Goal: Task Accomplishment & Management: Use online tool/utility

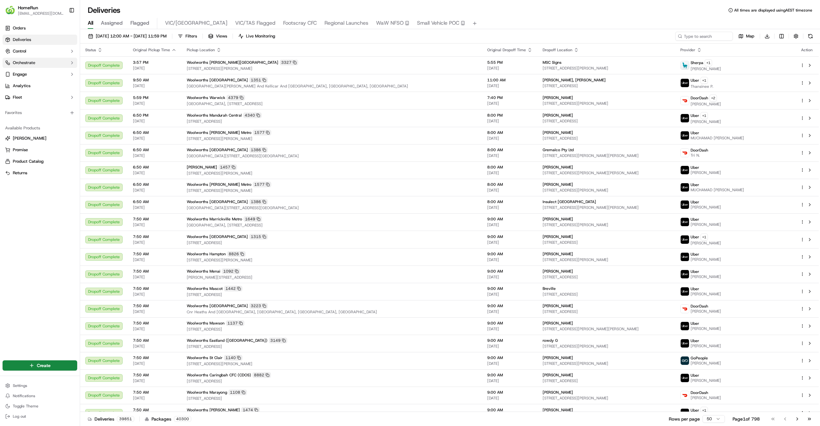
click at [39, 67] on button "Orchestrate" at bounding box center [40, 63] width 75 height 10
click at [46, 97] on link "Optimization Strategies" at bounding box center [39, 93] width 59 height 9
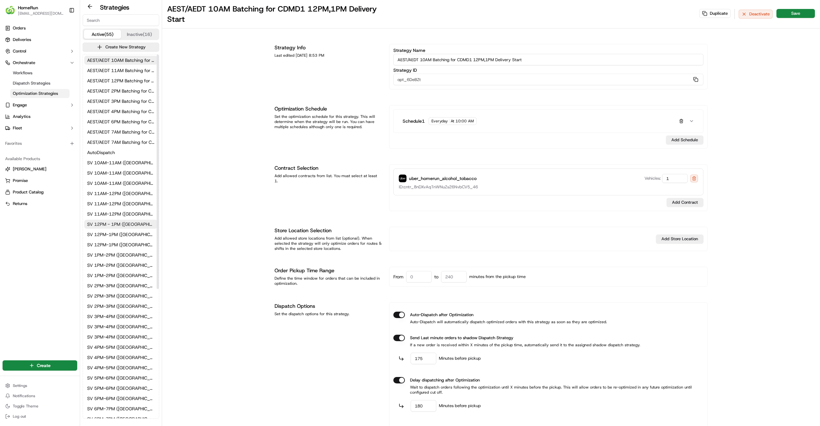
scroll to position [19, 0]
click at [128, 146] on span "SV 10AM-11AM ([GEOGRAPHIC_DATA]/[GEOGRAPHIC_DATA]/[GEOGRAPHIC_DATA])" at bounding box center [121, 143] width 68 height 6
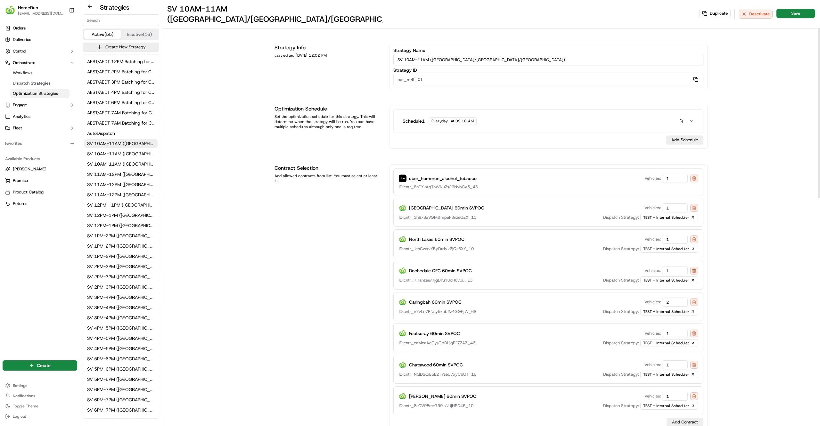
drag, startPoint x: 677, startPoint y: 325, endPoint x: 633, endPoint y: 327, distance: 43.6
click at [633, 329] on div "Footscray 60min SVPOC Vehicles: 1" at bounding box center [548, 333] width 299 height 9
type input "0"
click at [793, 9] on button "Save" at bounding box center [795, 13] width 38 height 9
click at [126, 172] on span "SV 11AM-12PM ([GEOGRAPHIC_DATA]/[GEOGRAPHIC_DATA]/[GEOGRAPHIC_DATA])" at bounding box center [121, 174] width 68 height 6
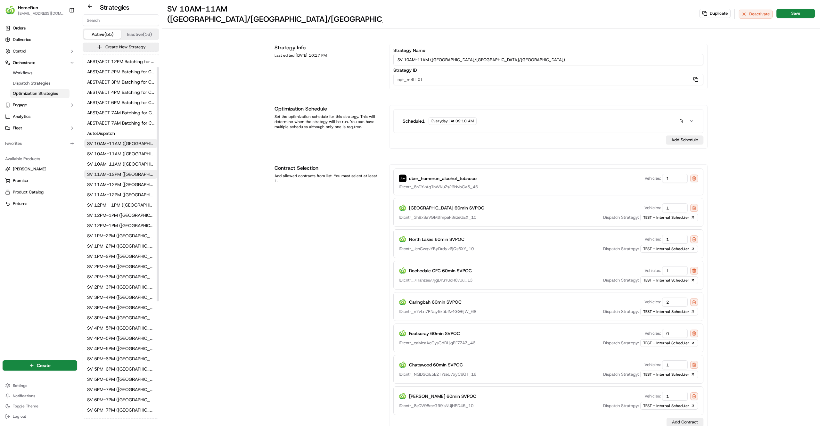
type input "SV 11AM-12PM ([GEOGRAPHIC_DATA]/[GEOGRAPHIC_DATA]/[GEOGRAPHIC_DATA])"
type input "opt_PPAkvq"
drag, startPoint x: 677, startPoint y: 356, endPoint x: 614, endPoint y: 362, distance: 63.1
click at [614, 362] on div "Footscray 60min SVPOC Vehicles: 1 ID: cntr_eaMcaAcCysGdDLjqPEZZAZ_46 Dispatch S…" at bounding box center [548, 369] width 310 height 29
type input "0"
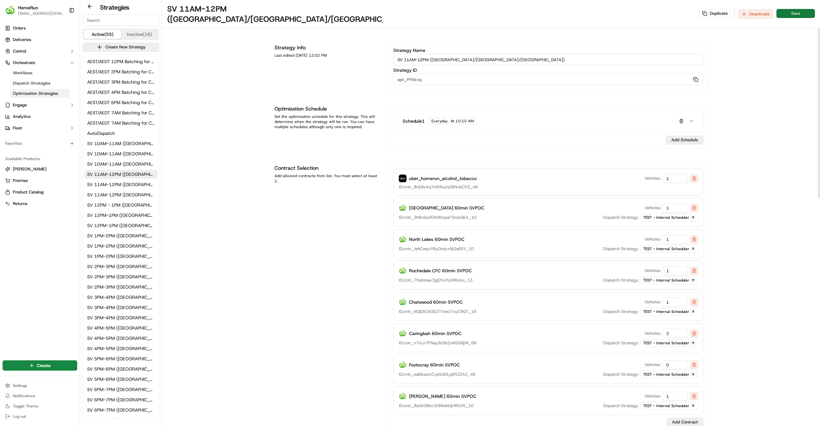
click at [793, 9] on button "Save" at bounding box center [795, 13] width 38 height 9
click at [789, 9] on button "Save" at bounding box center [795, 13] width 38 height 9
click at [114, 207] on span "SV 12PM - 1PM ([GEOGRAPHIC_DATA]/[GEOGRAPHIC_DATA]/[GEOGRAPHIC_DATA])" at bounding box center [121, 205] width 68 height 6
type input "SV 12PM - 1PM ([GEOGRAPHIC_DATA]/[GEOGRAPHIC_DATA]/[GEOGRAPHIC_DATA])"
type input "opt_FwRwSR"
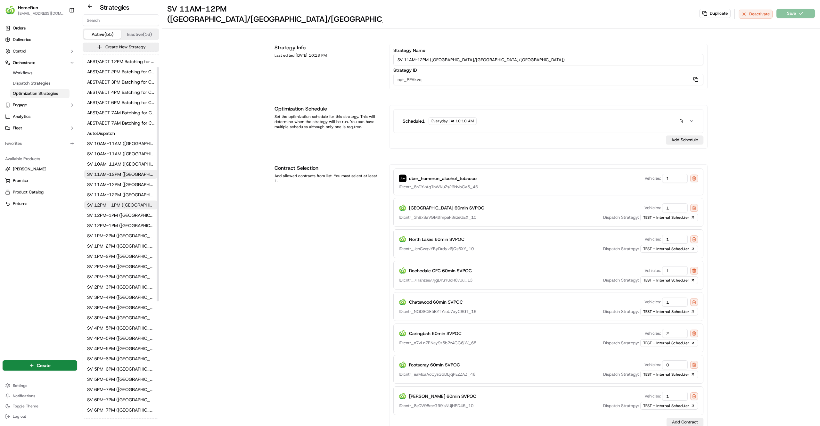
type input "240"
type input "180"
type input "60"
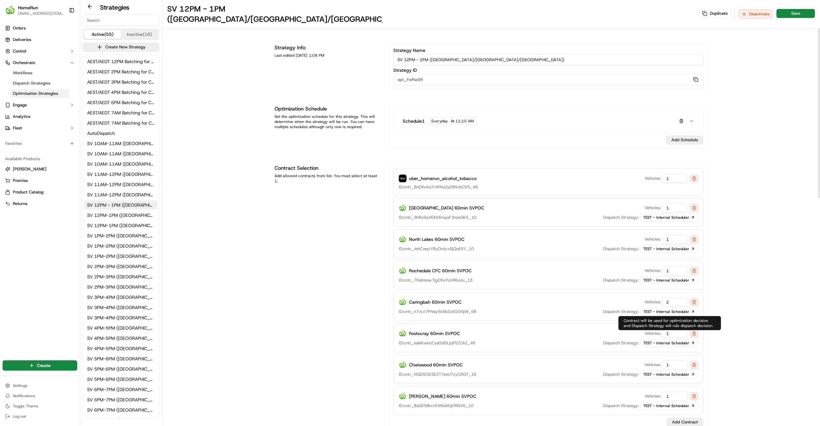
drag, startPoint x: 672, startPoint y: 328, endPoint x: 618, endPoint y: 336, distance: 55.0
click at [618, 336] on div "Footscray 60min SVPOC Vehicles: 1 ID: cntr_eaMcaAcCysGdDLjqPEZZAZ_46 Dispatch S…" at bounding box center [548, 337] width 310 height 29
type input "0"
click at [785, 9] on button "Save" at bounding box center [795, 13] width 38 height 9
click at [785, 9] on div "Duplicate Deactivate Save" at bounding box center [757, 14] width 116 height 10
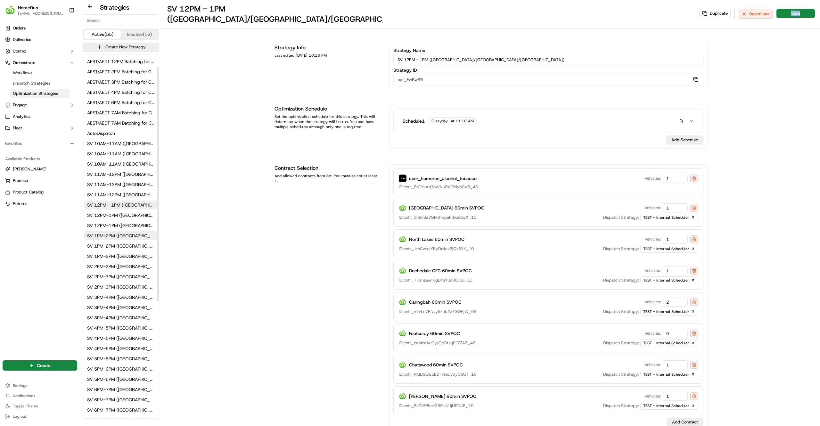
click at [124, 237] on span "SV 1PM-2PM ([GEOGRAPHIC_DATA]/[GEOGRAPHIC_DATA]/[GEOGRAPHIC_DATA])" at bounding box center [121, 235] width 68 height 6
type input "SV 1PM-2PM ([GEOGRAPHIC_DATA]/[GEOGRAPHIC_DATA]/[GEOGRAPHIC_DATA])"
type input "opt_Ht4sYt"
type input "0"
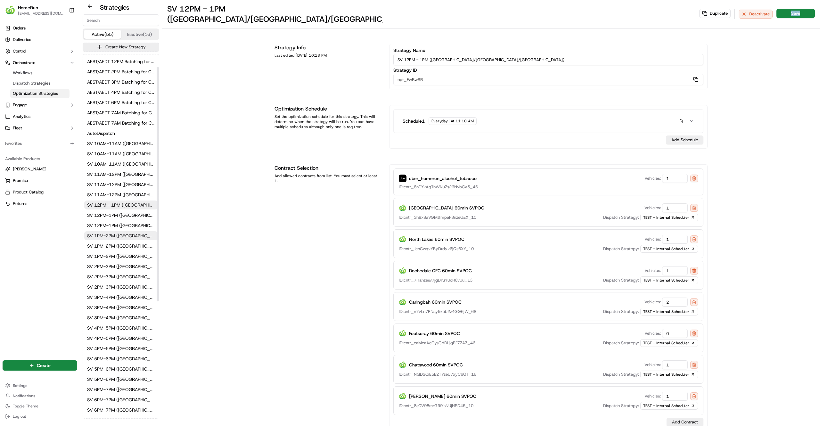
type input "320"
type input "80"
type input "0"
drag, startPoint x: 671, startPoint y: 354, endPoint x: 595, endPoint y: 358, distance: 76.0
click at [595, 360] on div "Footscray 60min SVPOC Vehicles: 1" at bounding box center [548, 364] width 299 height 9
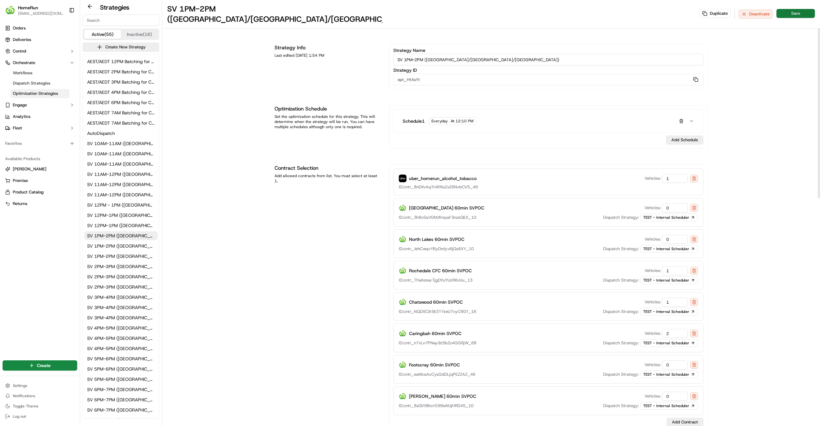
type input "0"
click at [796, 9] on button "Save" at bounding box center [795, 13] width 38 height 9
click at [132, 265] on span "SV 2PM-3PM ([GEOGRAPHIC_DATA]/[GEOGRAPHIC_DATA]/[GEOGRAPHIC_DATA])" at bounding box center [121, 266] width 68 height 6
type input "SV 2PM-3PM ([GEOGRAPHIC_DATA]/[GEOGRAPHIC_DATA]/[GEOGRAPHIC_DATA])"
type input "opt_cT9R7v"
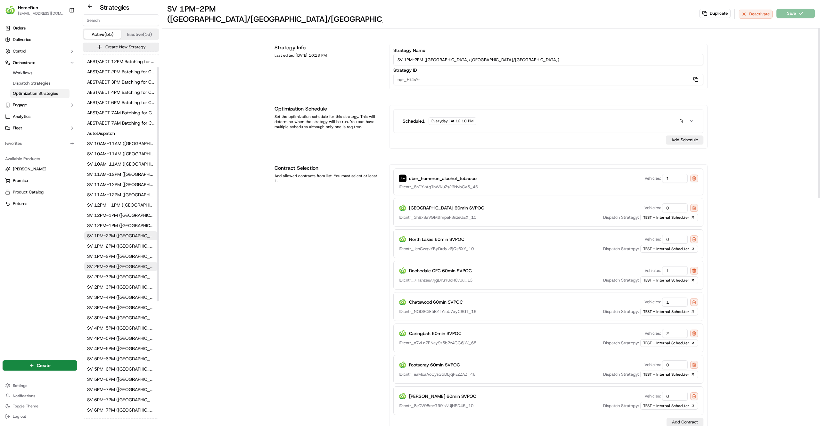
type input "1"
drag, startPoint x: 669, startPoint y: 361, endPoint x: 572, endPoint y: 368, distance: 97.6
click at [572, 368] on div "Footscray 60min SVPOC Vehicles: 1 ID: cntr_eaMcaAcCysGdDLjqPEZZAZ_46 Dispatch S…" at bounding box center [548, 369] width 310 height 29
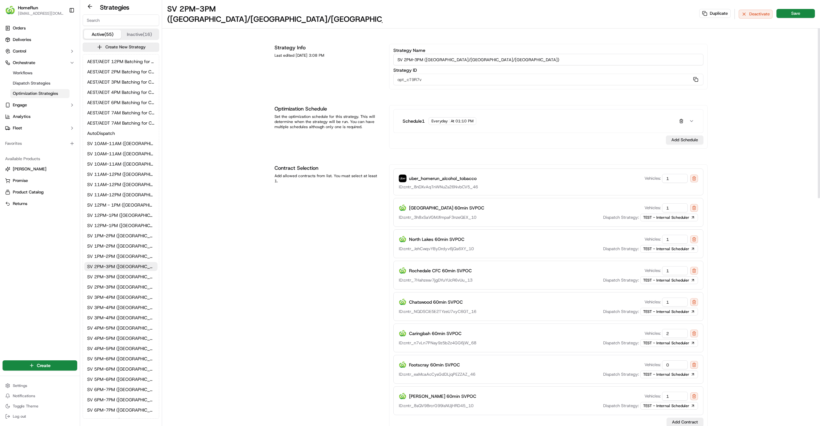
type input "0"
click at [806, 3] on div "SV 2PM-3PM ([GEOGRAPHIC_DATA]/[GEOGRAPHIC_DATA]/[GEOGRAPHIC_DATA]) Duplicate De…" at bounding box center [491, 14] width 658 height 28
click at [797, 9] on button "Save" at bounding box center [795, 13] width 38 height 9
click at [110, 294] on span "SV 3PM-4PM ([GEOGRAPHIC_DATA]/[GEOGRAPHIC_DATA]/[GEOGRAPHIC_DATA])" at bounding box center [121, 297] width 68 height 6
type input "SV 3PM-4PM ([GEOGRAPHIC_DATA]/[GEOGRAPHIC_DATA]/[GEOGRAPHIC_DATA])"
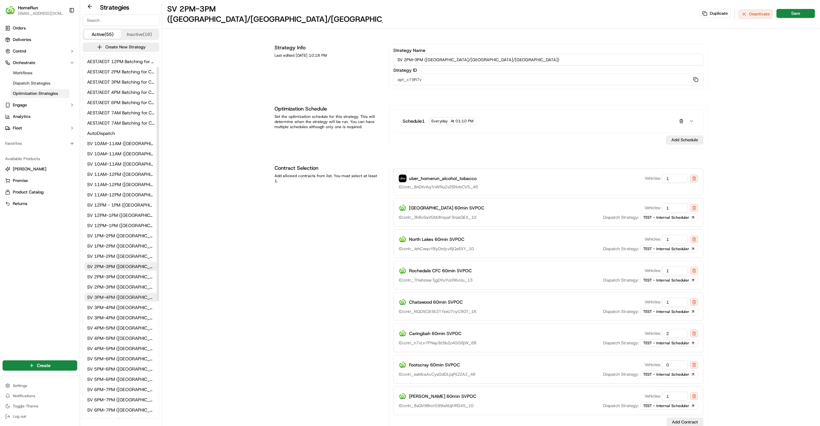
type input "opt_oJ28xr"
type input "200"
drag, startPoint x: 674, startPoint y: 296, endPoint x: 570, endPoint y: 315, distance: 106.0
click at [570, 315] on div "uber_homerun_alcohol_tobacco Vehicles: 1 ID: cntr_8nDXvAqTnWNuZs26NvbCV5_46 [GE…" at bounding box center [548, 297] width 310 height 258
type input "0"
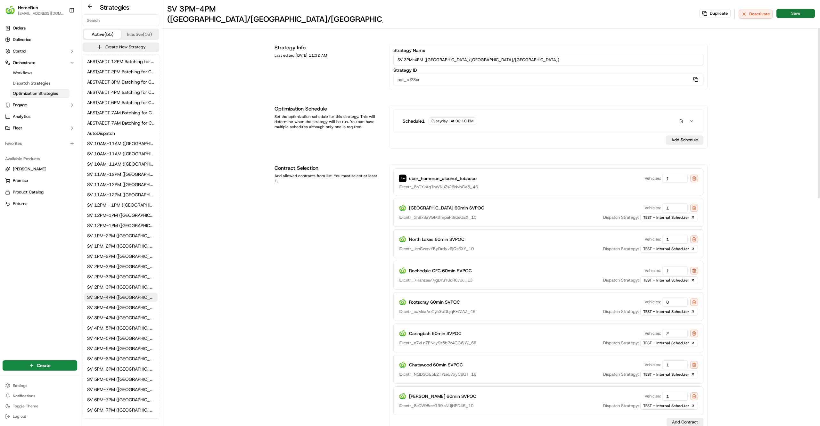
click at [802, 9] on button "Save" at bounding box center [795, 13] width 38 height 9
click at [127, 331] on button "SV 4PM-5PM ([GEOGRAPHIC_DATA]/[GEOGRAPHIC_DATA]/[GEOGRAPHIC_DATA])" at bounding box center [120, 327] width 73 height 9
type input "SV 4PM-5PM ([GEOGRAPHIC_DATA]/[GEOGRAPHIC_DATA]/[GEOGRAPHIC_DATA])"
type input "opt_hT8gcw"
type input "0"
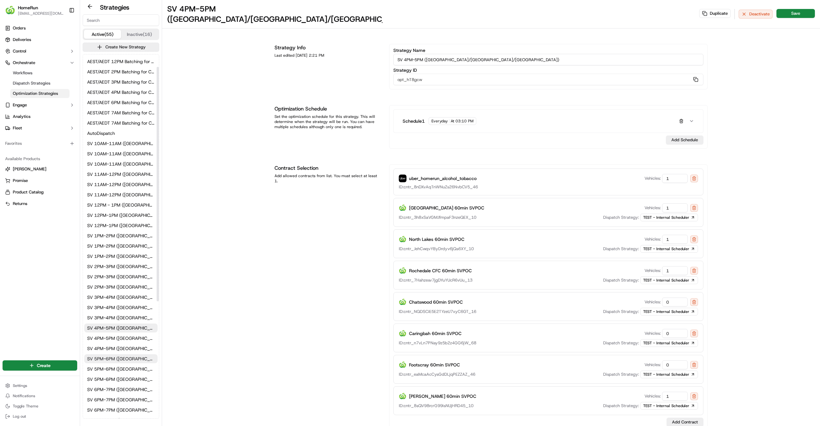
click at [121, 360] on span "SV 5PM-6PM ([GEOGRAPHIC_DATA]/[GEOGRAPHIC_DATA]/[GEOGRAPHIC_DATA])" at bounding box center [121, 358] width 68 height 6
type input "SV 5PM-6PM ([GEOGRAPHIC_DATA]/[GEOGRAPHIC_DATA]/[GEOGRAPHIC_DATA])"
type input "opt_XjbGcT"
type input "2"
drag, startPoint x: 674, startPoint y: 295, endPoint x: 578, endPoint y: 296, distance: 96.1
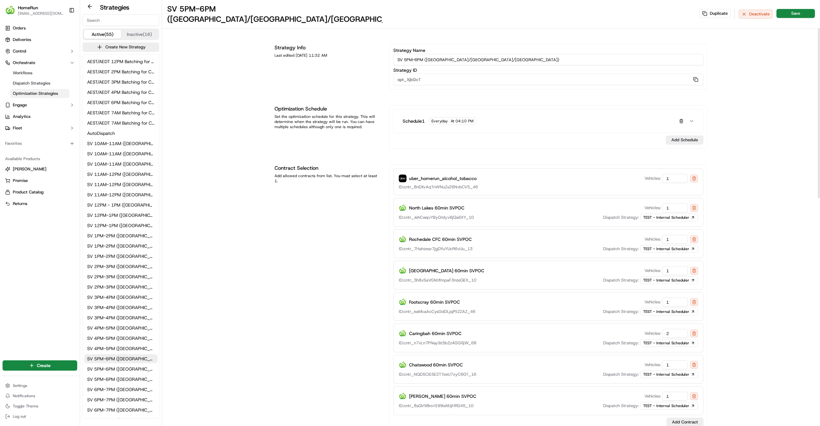
click at [578, 297] on div "Footscray 60min SVPOC Vehicles: 1" at bounding box center [548, 301] width 299 height 9
type input "0"
click at [793, 10] on button "Save" at bounding box center [795, 13] width 38 height 9
click at [109, 389] on span "SV 6PM-7PM ([GEOGRAPHIC_DATA]/[GEOGRAPHIC_DATA]/[GEOGRAPHIC_DATA])" at bounding box center [121, 389] width 68 height 6
type input "SV 6PM-7PM ([GEOGRAPHIC_DATA]/[GEOGRAPHIC_DATA]/[GEOGRAPHIC_DATA])"
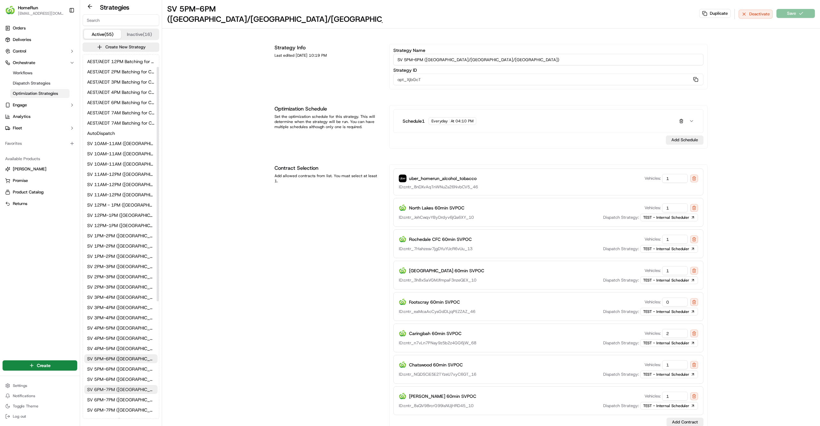
type input "opt_JzEUMG"
drag, startPoint x: 685, startPoint y: 321, endPoint x: 627, endPoint y: 334, distance: 59.6
click at [627, 334] on div "Footscray 60min SVPOC Vehicles: 1 ID: cntr_eaMcaAcCysGdDLjqPEZZAZ_46 Dispatch S…" at bounding box center [548, 337] width 310 height 29
type input "0"
click at [783, 10] on button "Save" at bounding box center [795, 13] width 38 height 9
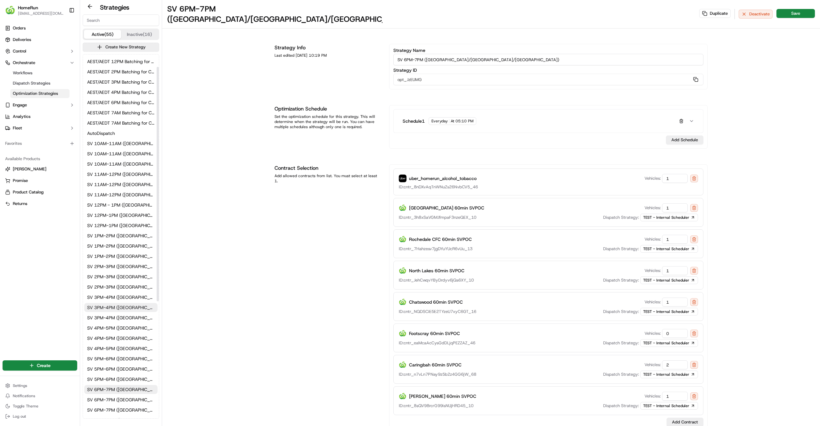
scroll to position [201, 0]
click at [118, 240] on span "SV 7AM-8AM ([GEOGRAPHIC_DATA]/[GEOGRAPHIC_DATA]/[GEOGRAPHIC_DATA])" at bounding box center [121, 238] width 68 height 6
type input "SV 7AM-8AM ([GEOGRAPHIC_DATA]/[GEOGRAPHIC_DATA]/[GEOGRAPHIC_DATA])"
type input "opt_5Tta4a"
type input "240"
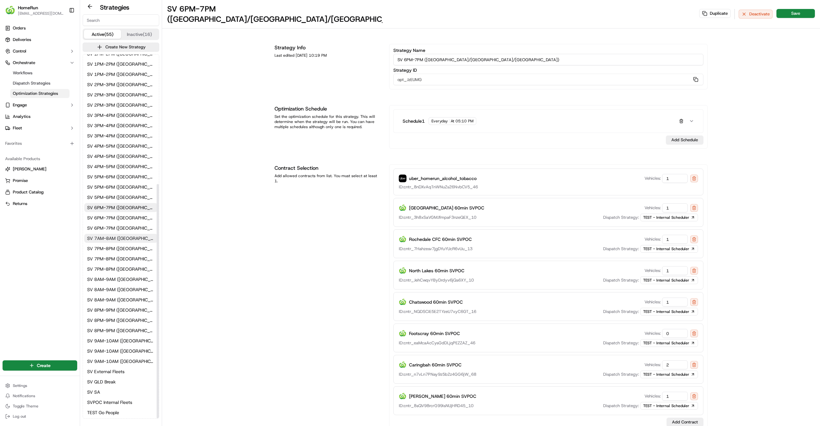
type input "180"
type input "60"
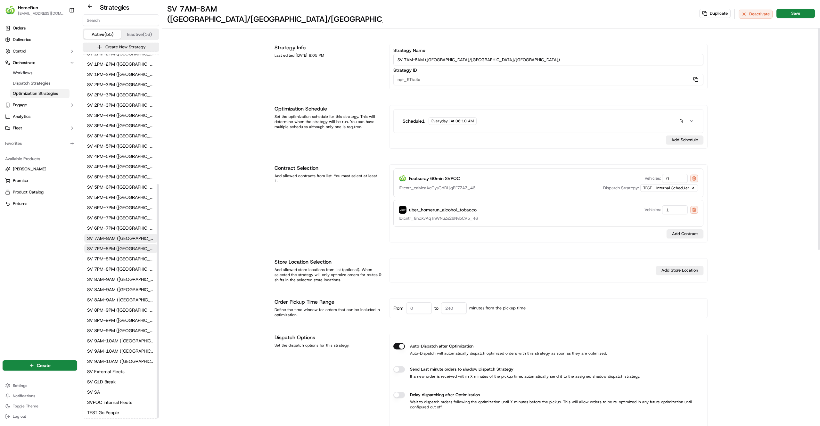
click at [132, 252] on button "SV 7PM-8PM ([GEOGRAPHIC_DATA]/[GEOGRAPHIC_DATA]/[GEOGRAPHIC_DATA])" at bounding box center [120, 248] width 73 height 9
type input "SV 7PM-8PM ([GEOGRAPHIC_DATA]/[GEOGRAPHIC_DATA]/[GEOGRAPHIC_DATA])"
type input "opt_XZxbno"
type input "320"
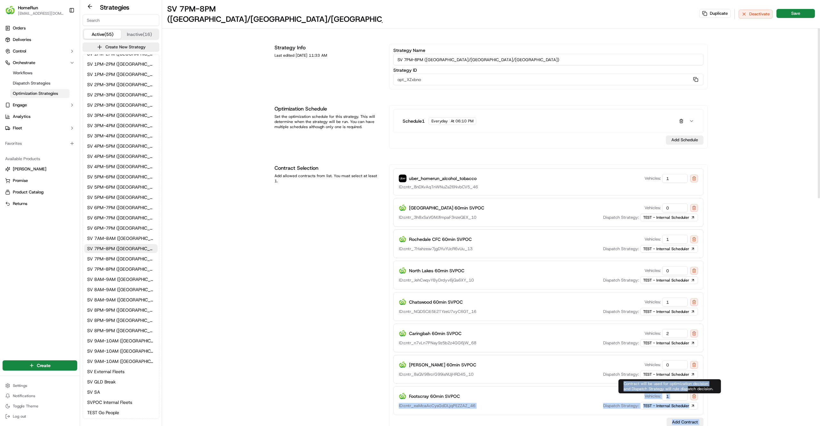
drag, startPoint x: 678, startPoint y: 398, endPoint x: 561, endPoint y: 391, distance: 116.8
click at [561, 391] on body "HomeRun [EMAIL_ADDRESS][DOMAIN_NAME] Toggle Sidebar Orders Deliveries Control O…" at bounding box center [410, 213] width 820 height 426
drag, startPoint x: 675, startPoint y: 387, endPoint x: 650, endPoint y: 387, distance: 25.3
click at [650, 392] on div "Vehicles: 1" at bounding box center [665, 396] width 43 height 9
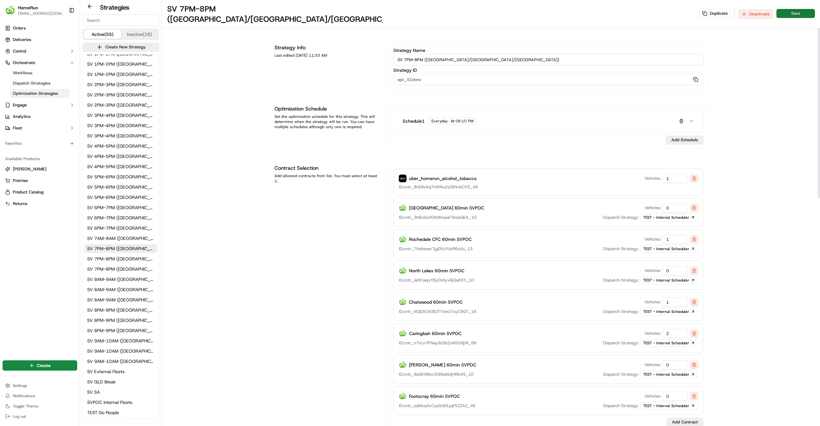
type input "0"
click at [804, 9] on button "Save" at bounding box center [795, 13] width 38 height 9
click at [129, 279] on span "SV 8AM-9AM ([GEOGRAPHIC_DATA]/[GEOGRAPHIC_DATA]/[GEOGRAPHIC_DATA])" at bounding box center [121, 279] width 68 height 6
type input "SV 8AM-9AM ([GEOGRAPHIC_DATA]/[GEOGRAPHIC_DATA]/[GEOGRAPHIC_DATA])"
type input "opt_Yv2uBR"
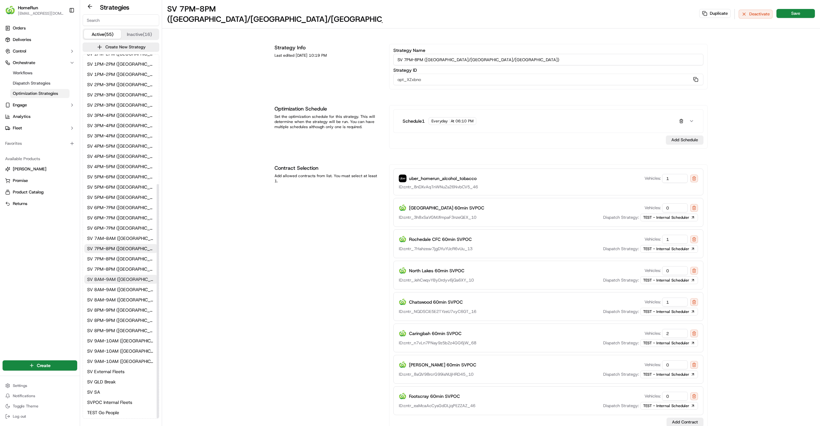
type input "240"
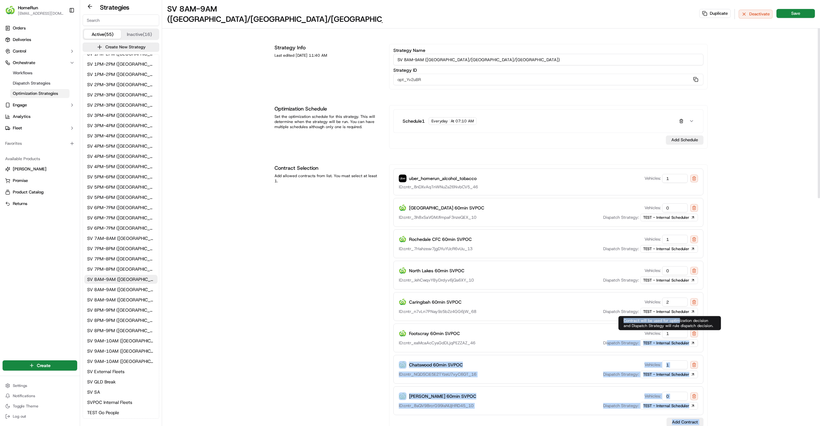
drag, startPoint x: 677, startPoint y: 322, endPoint x: 609, endPoint y: 345, distance: 72.6
click at [609, 345] on body "HomeRun [EMAIL_ADDRESS][DOMAIN_NAME] Toggle Sidebar Orders Deliveries Control O…" at bounding box center [410, 213] width 820 height 426
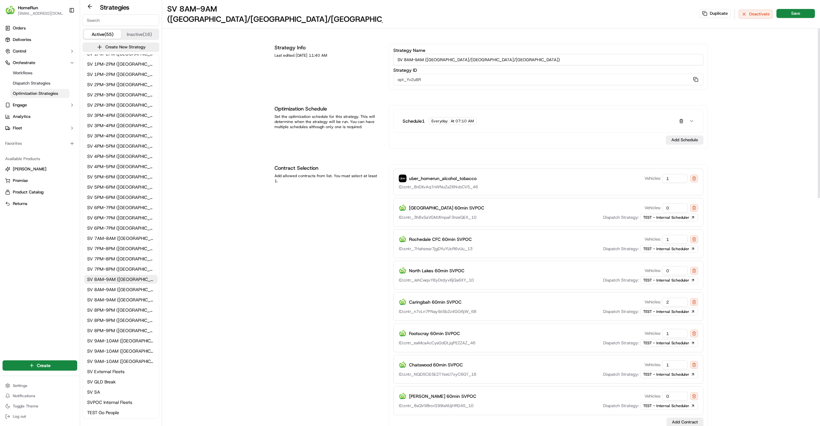
drag, startPoint x: 656, startPoint y: 328, endPoint x: 632, endPoint y: 328, distance: 24.7
click at [632, 329] on div "Footscray 60min SVPOC Vehicles: 1" at bounding box center [548, 333] width 299 height 9
type input "0"
click at [801, 1] on div "SV 8AM-9AM ([GEOGRAPHIC_DATA]/[GEOGRAPHIC_DATA]/[GEOGRAPHIC_DATA]) Duplicate De…" at bounding box center [491, 14] width 658 height 28
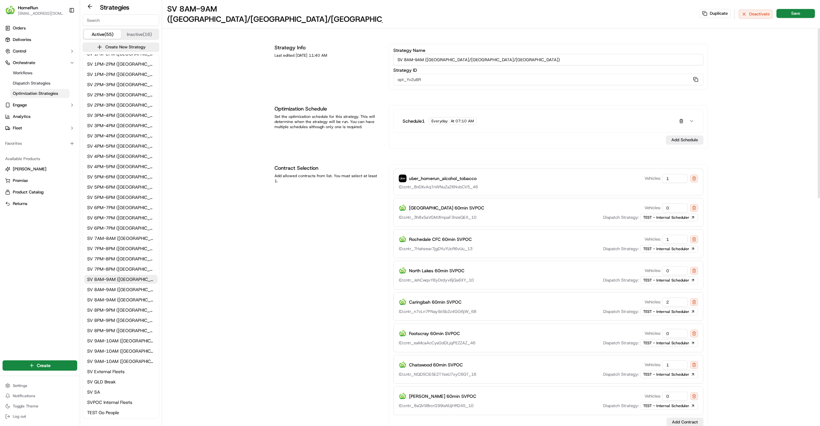
click at [801, 3] on div "SV 8AM-9AM ([GEOGRAPHIC_DATA]/[GEOGRAPHIC_DATA]/[GEOGRAPHIC_DATA]) Duplicate De…" at bounding box center [491, 14] width 658 height 28
click at [795, 11] on button "Save" at bounding box center [795, 13] width 38 height 9
click at [142, 314] on div "AEST/AEDT 10AM Batching for CDMD1 12PM,1PM Delivery Start AEST/AEDT 11AM Batchi…" at bounding box center [121, 135] width 76 height 565
click at [142, 308] on span "SV 8PM-9PM ([GEOGRAPHIC_DATA]/[GEOGRAPHIC_DATA]/[GEOGRAPHIC_DATA])" at bounding box center [121, 310] width 68 height 6
type input "SV 8PM-9PM ([GEOGRAPHIC_DATA]/[GEOGRAPHIC_DATA]/[GEOGRAPHIC_DATA])"
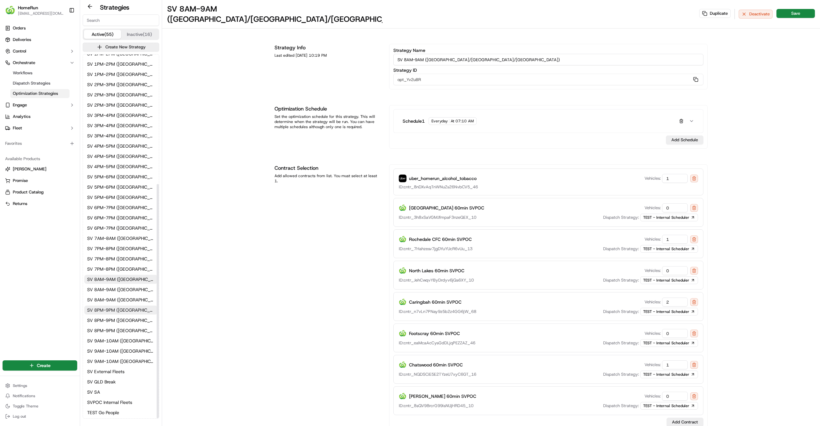
type input "opt_ijnWpp"
type input "0"
click at [116, 342] on span "SV 9AM-10AM ([GEOGRAPHIC_DATA]/[GEOGRAPHIC_DATA]/[GEOGRAPHIC_DATA])" at bounding box center [121, 340] width 68 height 6
type input "SV 9AM-10AM ([GEOGRAPHIC_DATA]/[GEOGRAPHIC_DATA]/[GEOGRAPHIC_DATA])"
type input "opt_PG3Z2A"
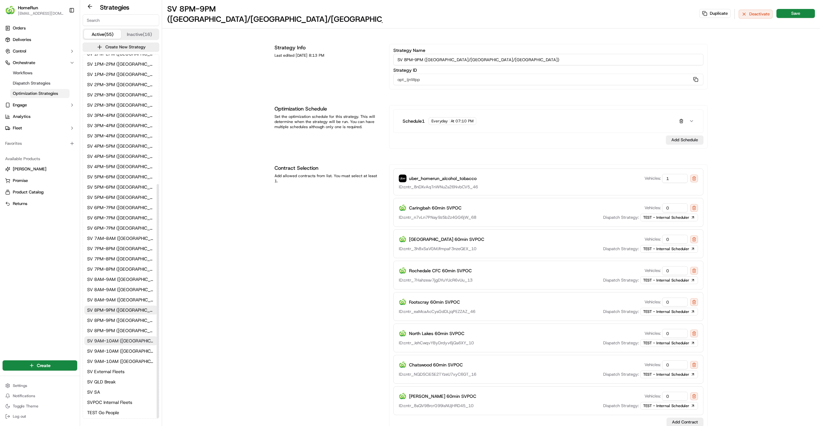
type input "1"
drag, startPoint x: 655, startPoint y: 363, endPoint x: 596, endPoint y: 374, distance: 59.8
click at [596, 374] on div "Footscray 60min SVPOC Vehicles: 1 ID: cntr_eaMcaAcCysGdDLjqPEZZAZ_46 Dispatch S…" at bounding box center [548, 369] width 310 height 29
type input "0"
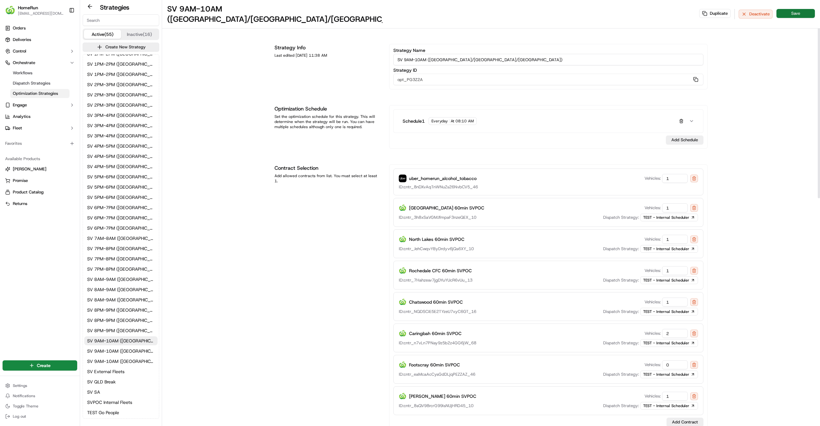
click at [786, 12] on button "Save" at bounding box center [795, 13] width 38 height 9
click at [283, 340] on div "Contract Selection Add allowed contracts from list. You must select at least 1." at bounding box center [327, 297] width 107 height 266
